Goal: Navigation & Orientation: Find specific page/section

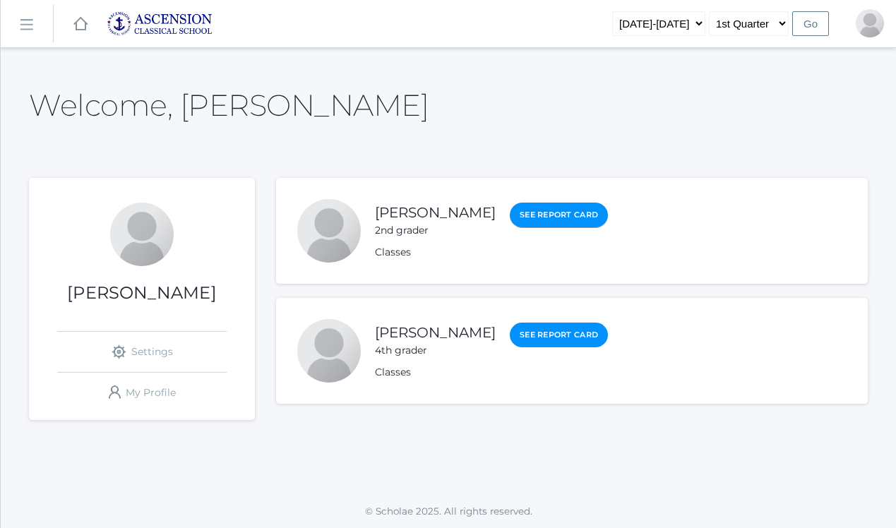
click at [510, 210] on link "See Report Card" at bounding box center [559, 215] width 98 height 25
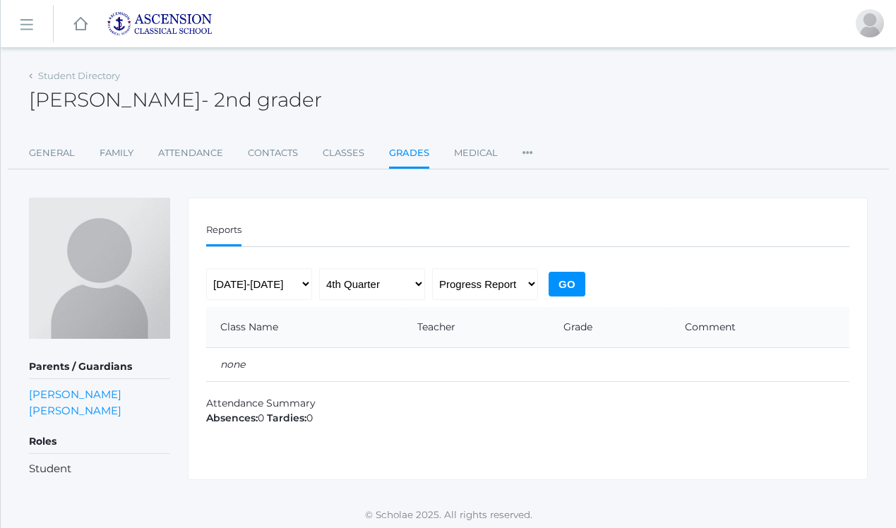
click at [532, 154] on ul "General Family Attendance Contacts Classes Grades Medical Preferences" at bounding box center [448, 154] width 838 height 30
click at [525, 151] on icon at bounding box center [527, 148] width 11 height 19
click at [36, 151] on link "General" at bounding box center [52, 153] width 46 height 28
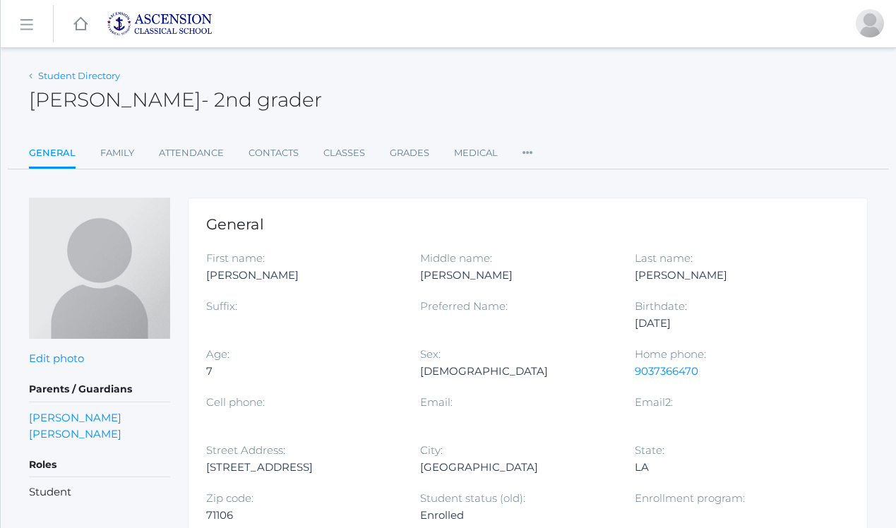
click at [40, 73] on link "Student Directory" at bounding box center [79, 75] width 82 height 11
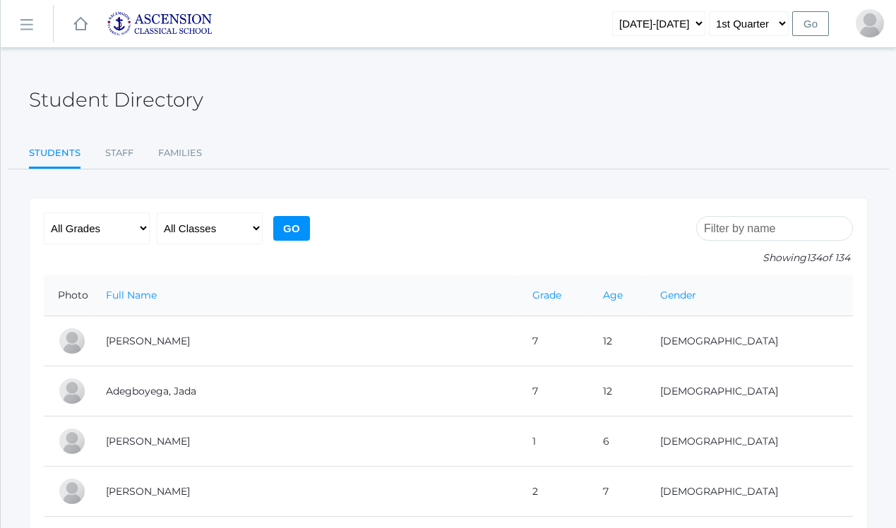
click at [77, 24] on rect at bounding box center [80, 24] width 17 height 17
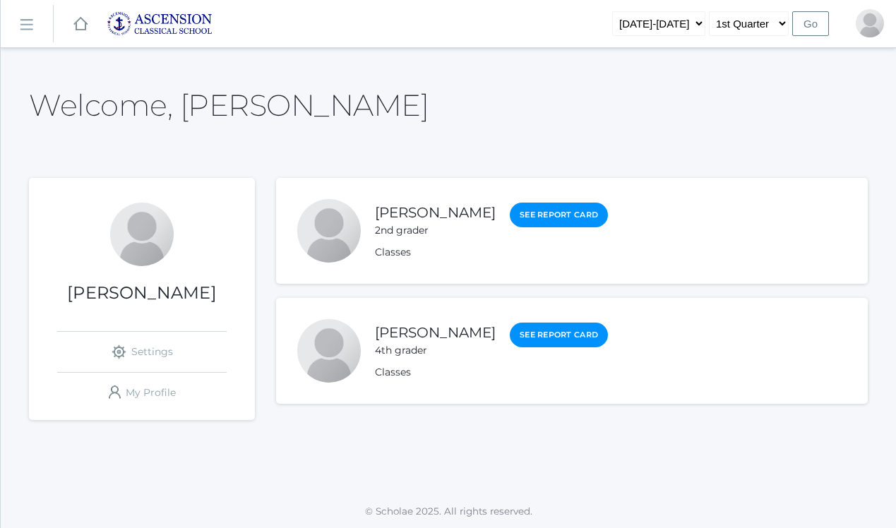
click at [26, 31] on link "icons/ui/navigation/hamburger Created with Sketch." at bounding box center [27, 24] width 52 height 38
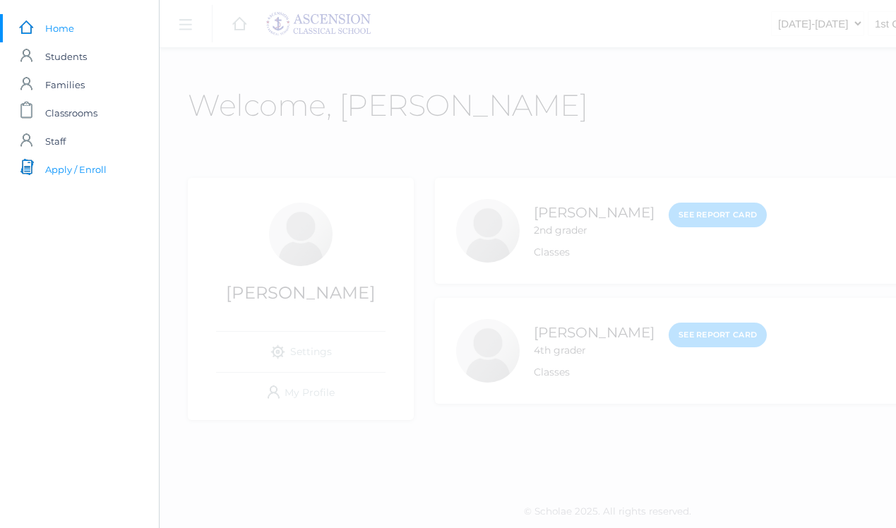
click at [75, 172] on span "Apply / Enroll" at bounding box center [75, 169] width 61 height 28
